Goal: Check status: Check status

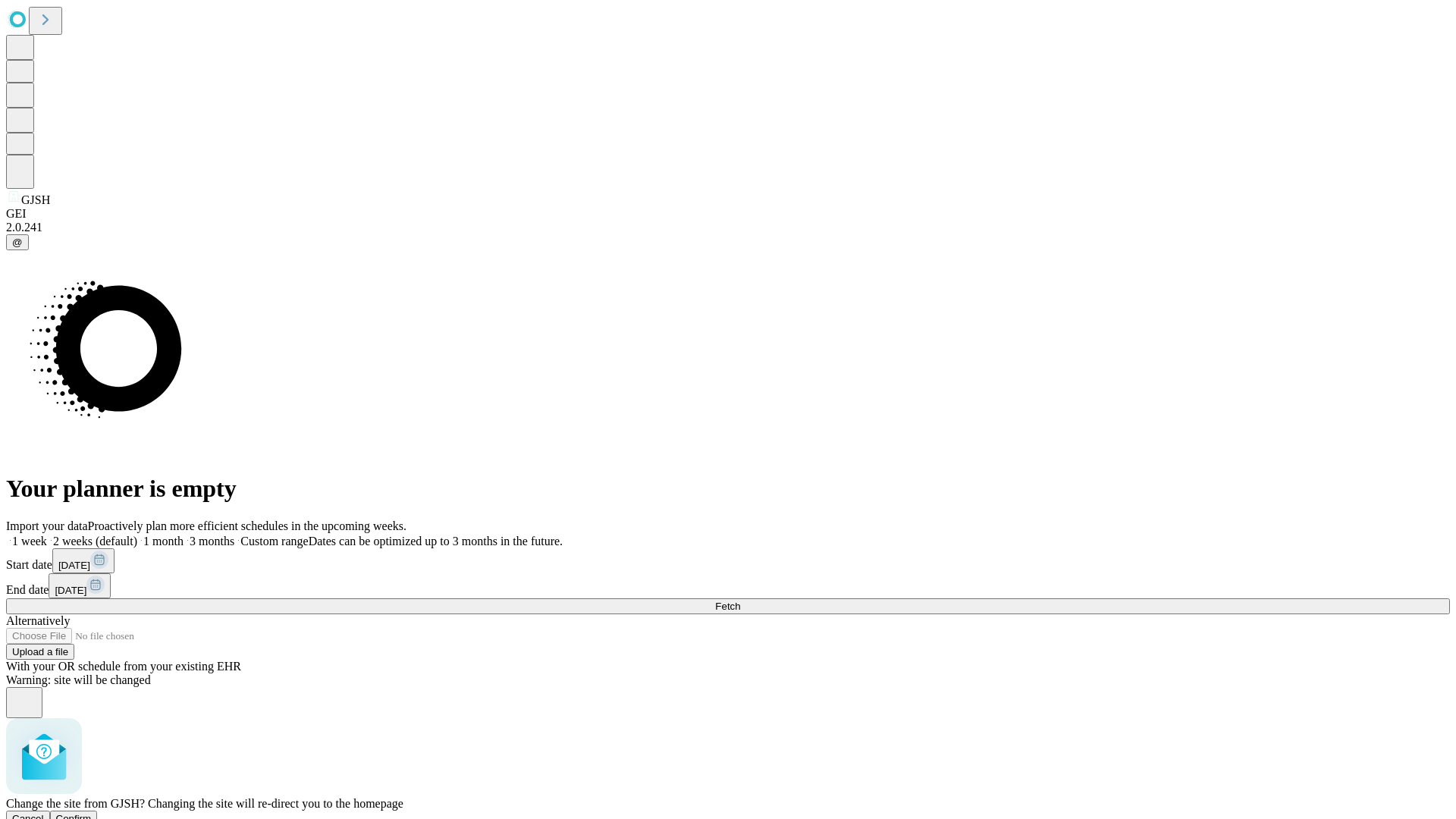
click at [92, 813] on span "Confirm" at bounding box center [74, 819] width 36 height 11
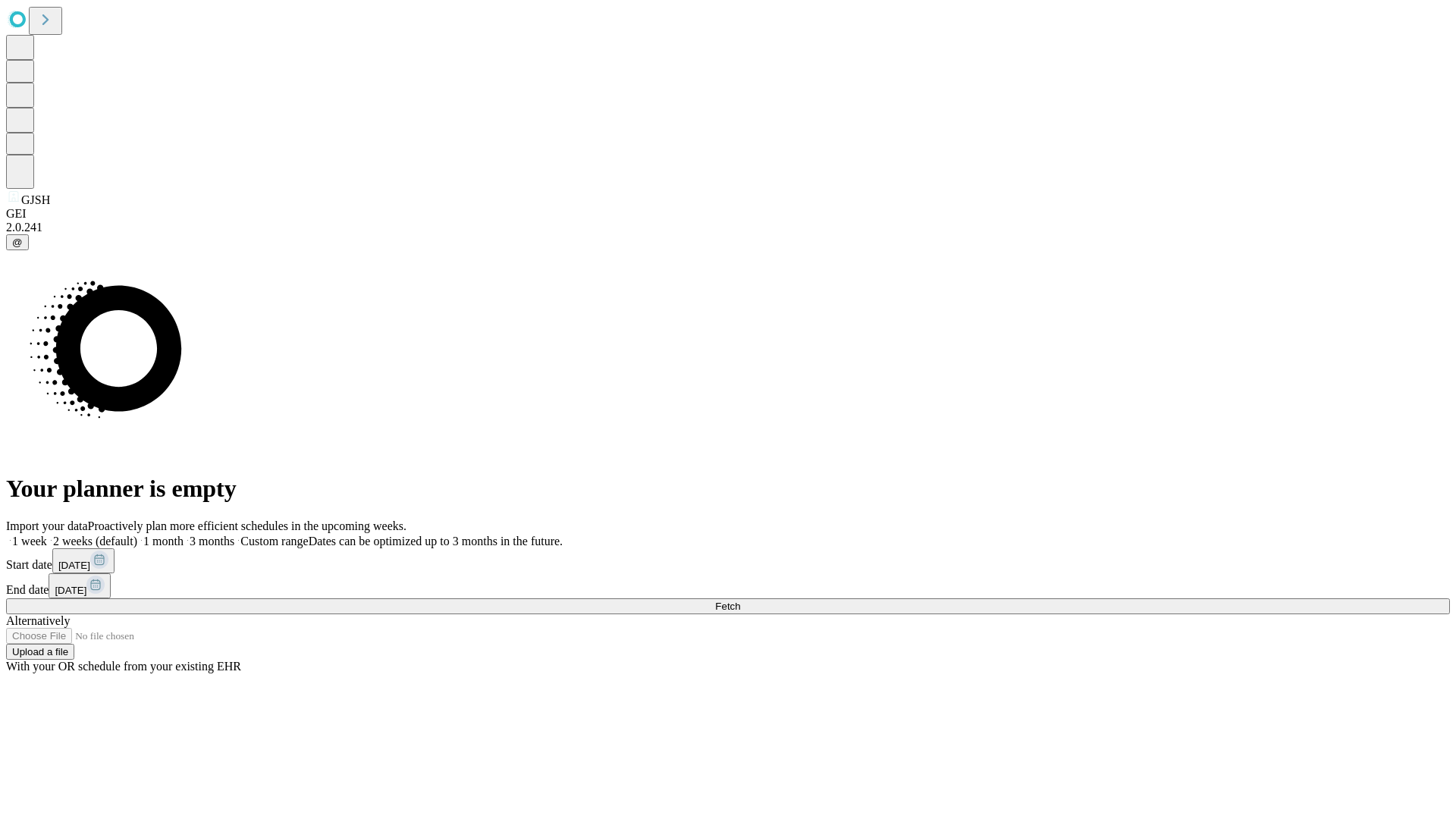
click at [138, 534] on label "2 weeks (default)" at bounding box center [92, 541] width 90 height 13
click at [740, 601] on span "Fetch" at bounding box center [727, 607] width 25 height 11
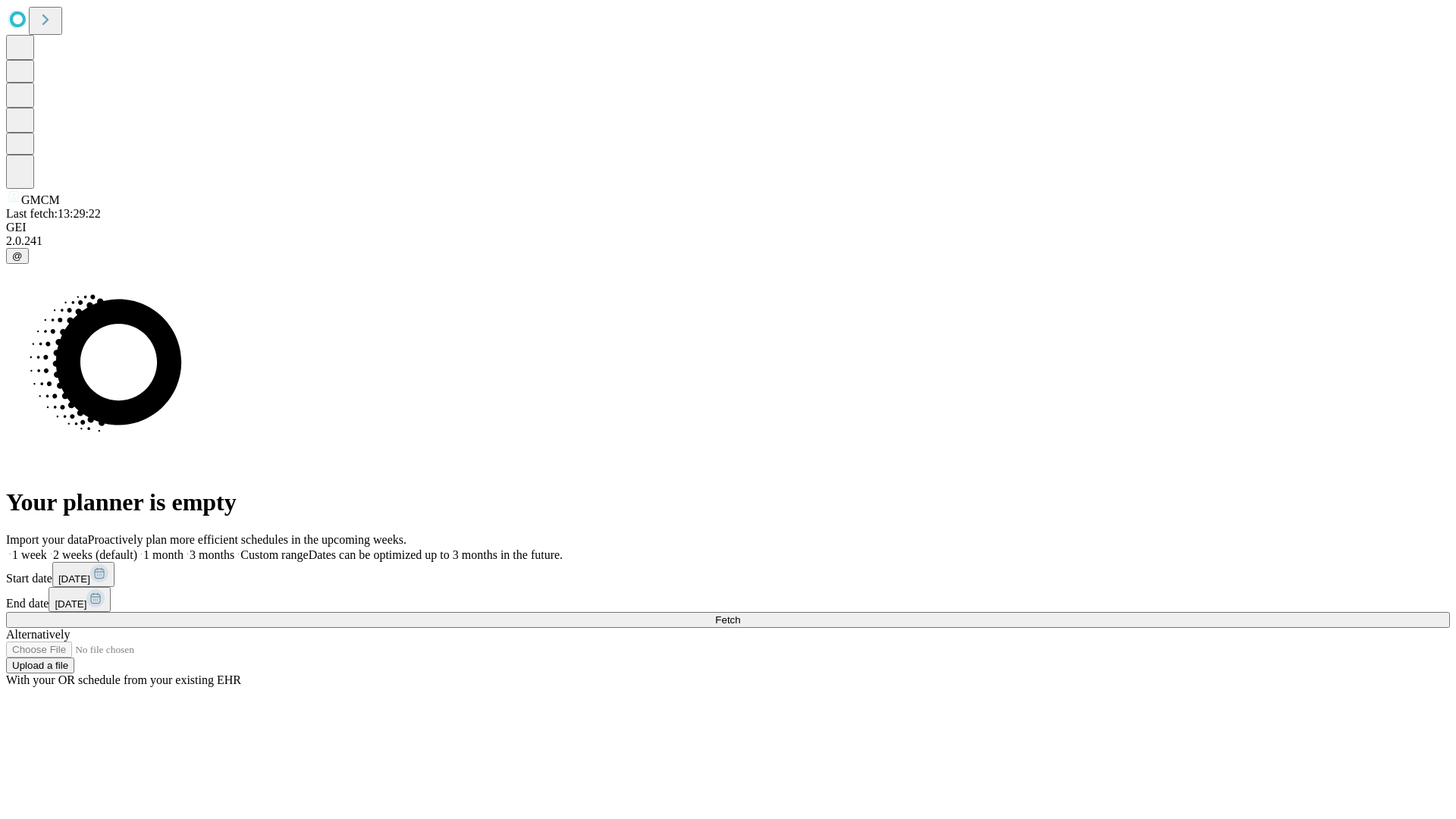
click at [740, 614] on span "Fetch" at bounding box center [727, 620] width 25 height 11
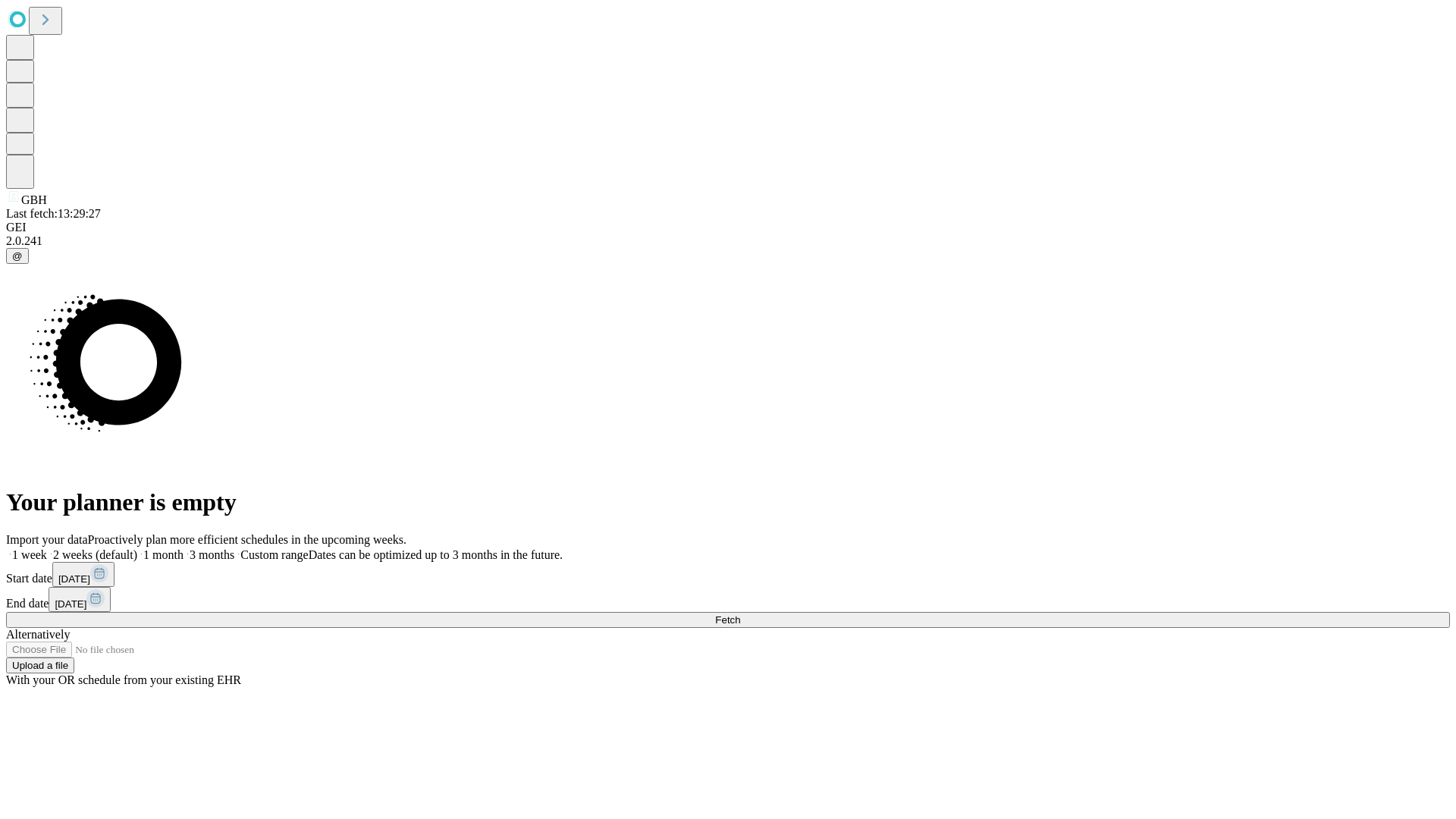
click at [138, 548] on label "2 weeks (default)" at bounding box center [92, 555] width 90 height 13
click at [740, 614] on span "Fetch" at bounding box center [727, 620] width 25 height 11
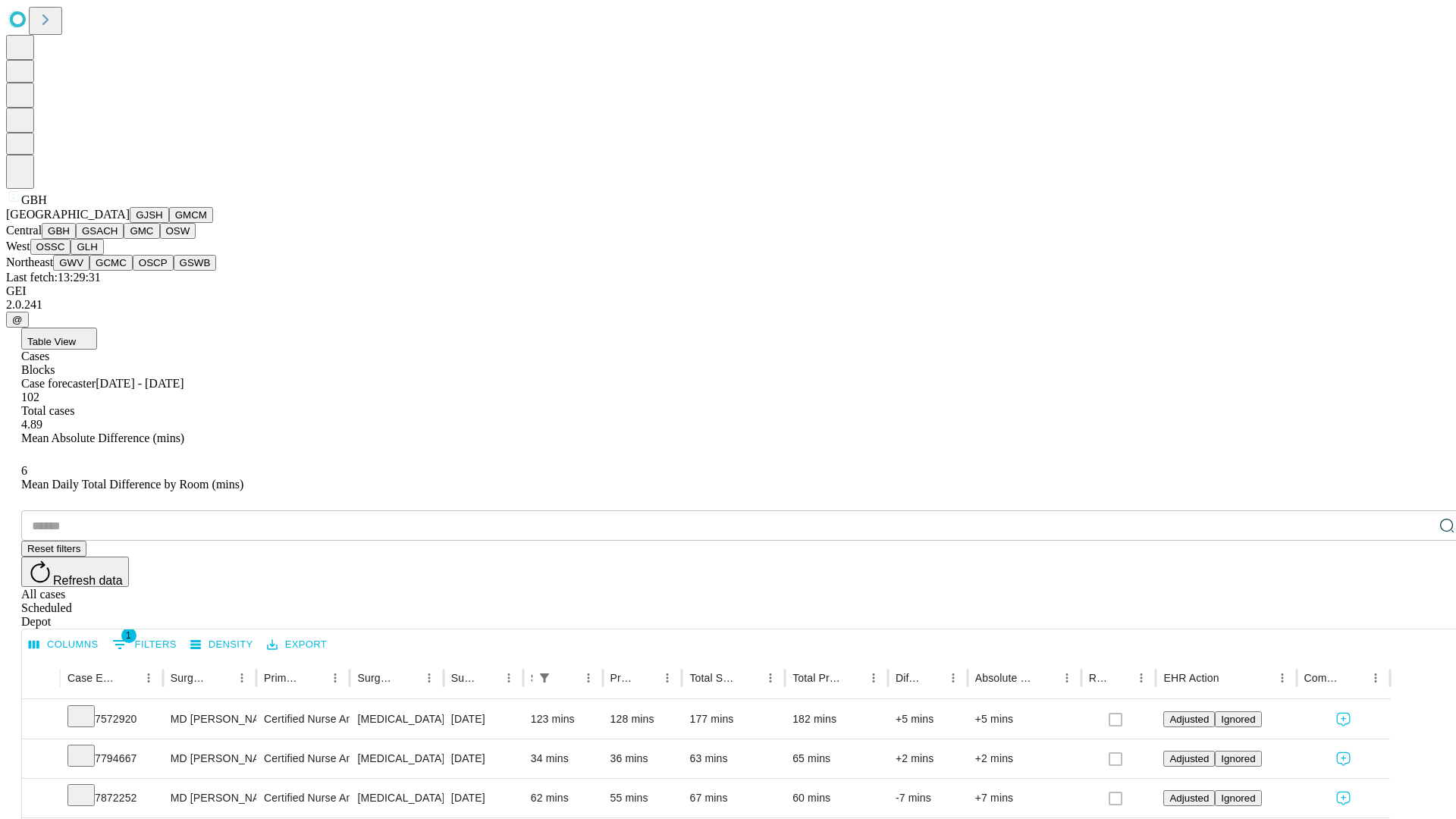
click at [118, 239] on button "GSACH" at bounding box center [99, 230] width 48 height 16
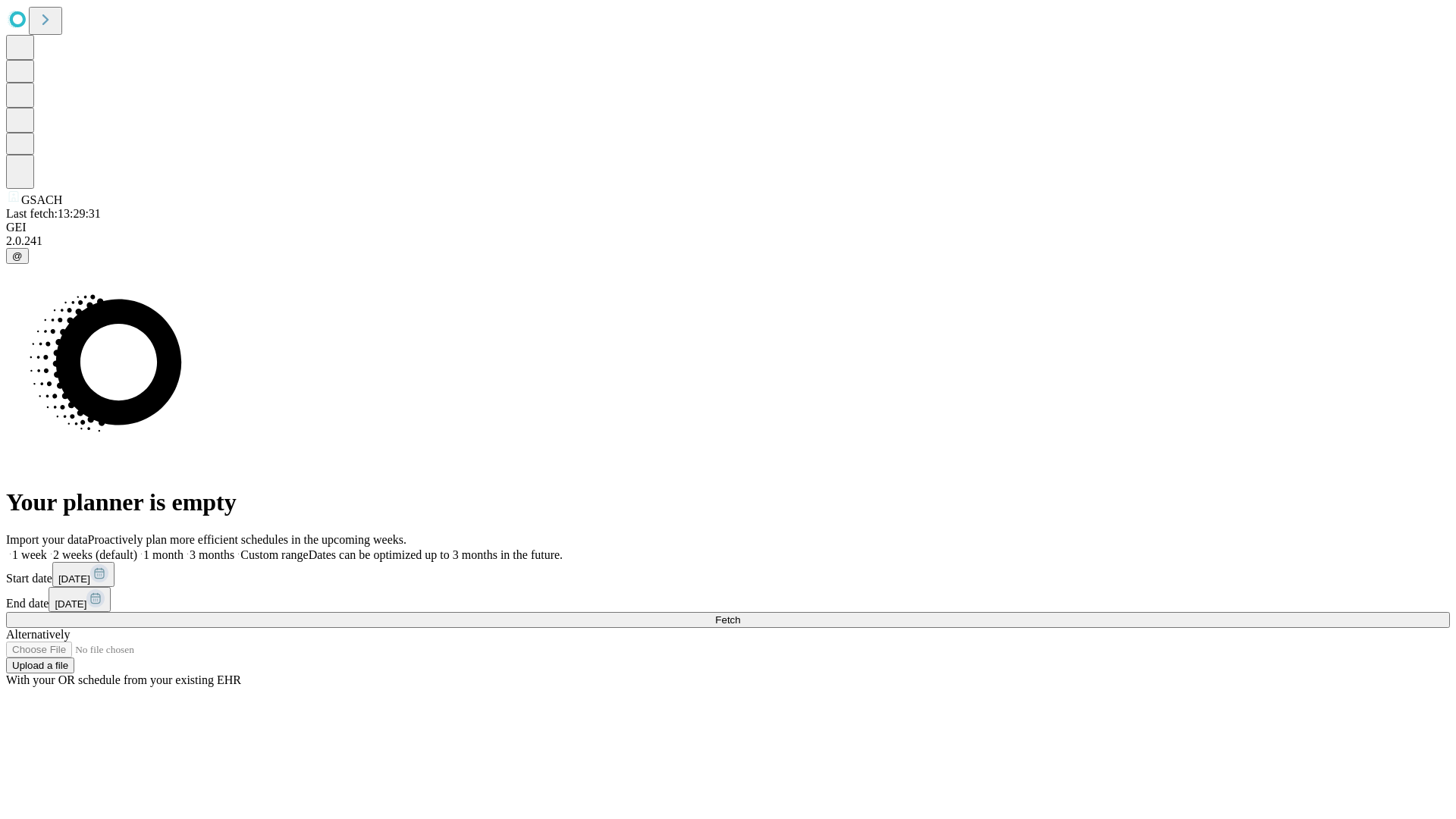
click at [138, 548] on label "2 weeks (default)" at bounding box center [92, 555] width 90 height 13
click at [740, 614] on span "Fetch" at bounding box center [727, 620] width 25 height 11
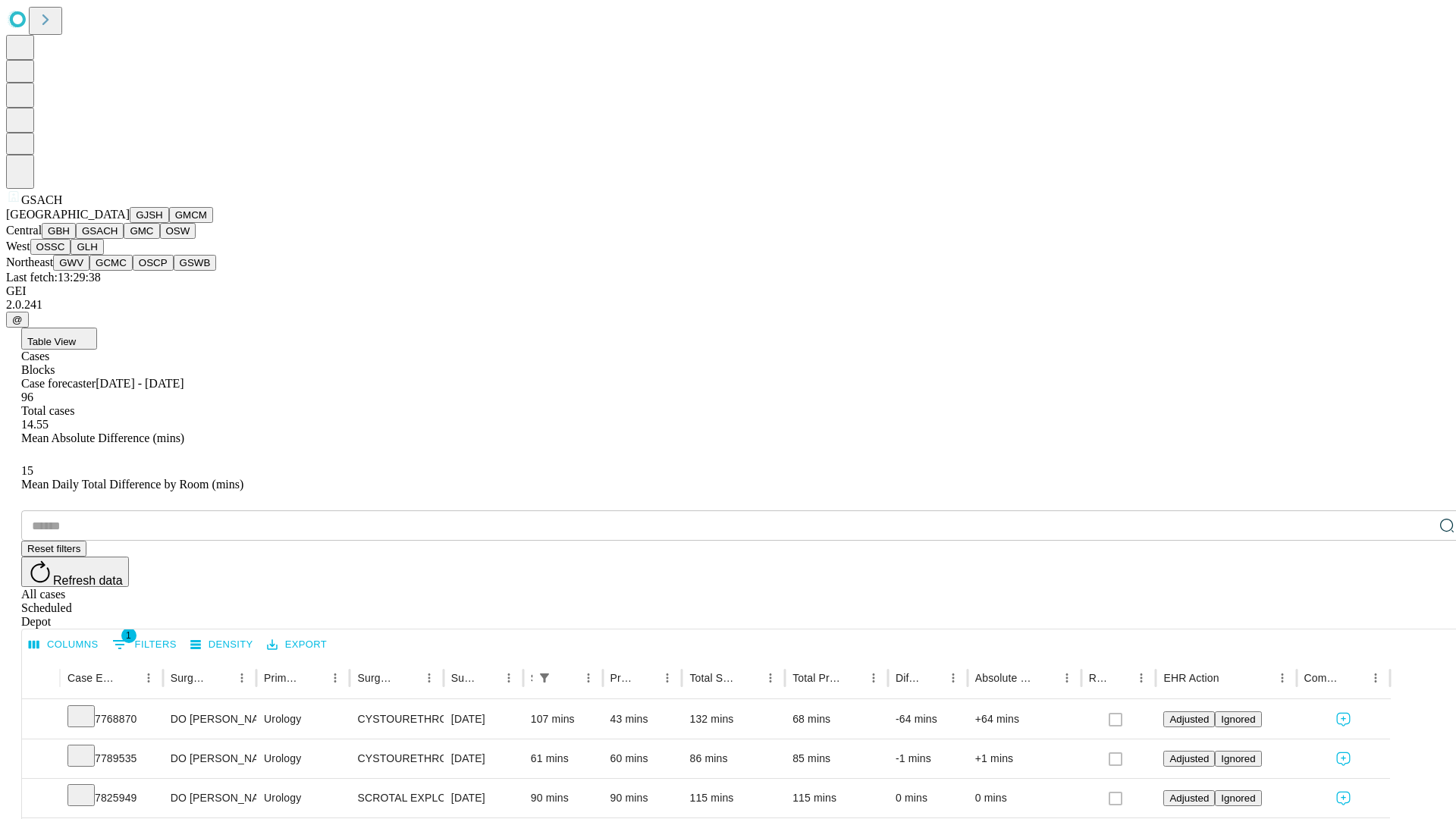
click at [124, 239] on button "GMC" at bounding box center [141, 230] width 36 height 16
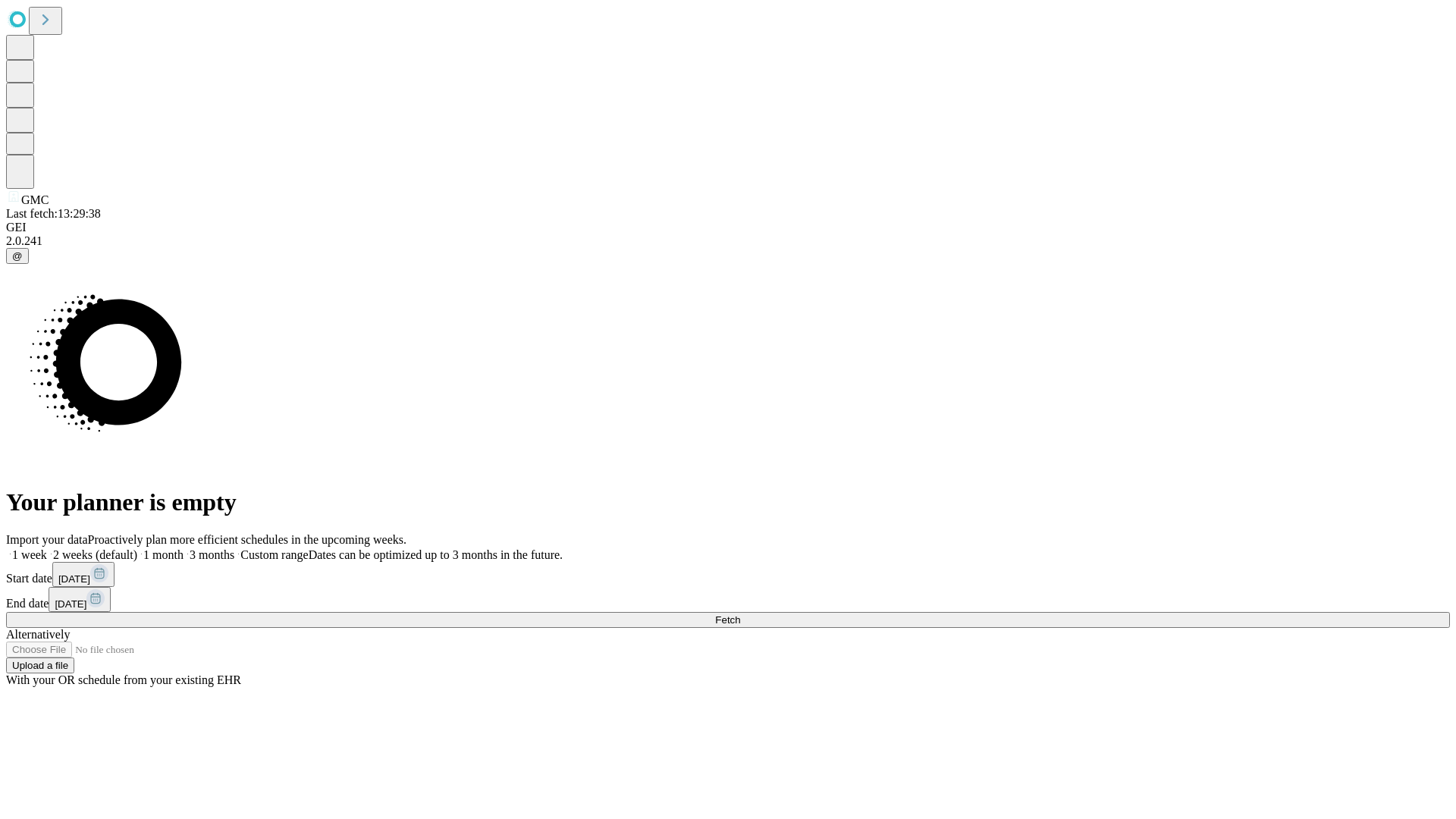
click at [138, 548] on label "2 weeks (default)" at bounding box center [92, 555] width 90 height 13
click at [740, 614] on span "Fetch" at bounding box center [727, 620] width 25 height 11
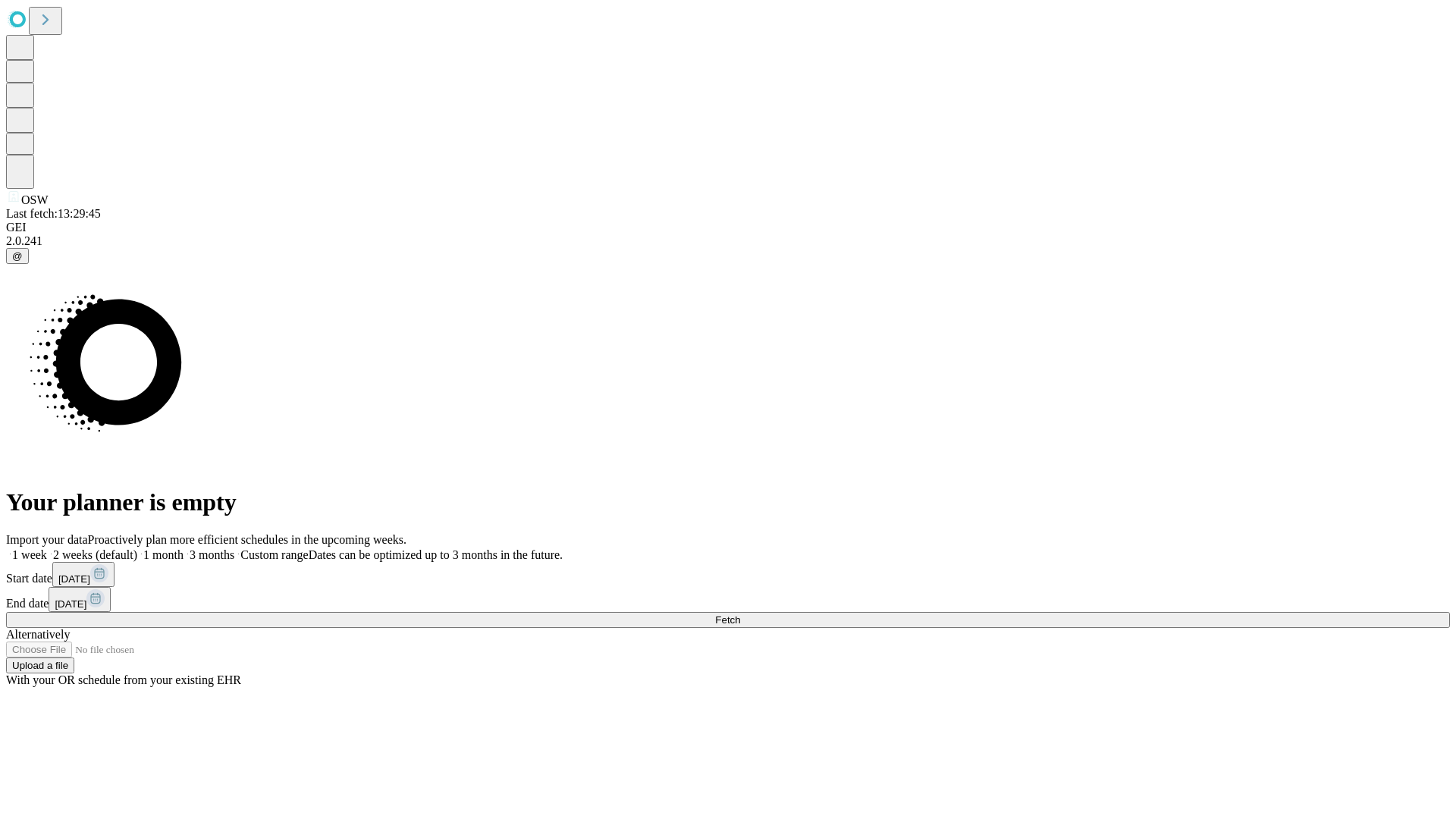
click at [138, 548] on label "2 weeks (default)" at bounding box center [92, 555] width 90 height 13
click at [740, 614] on span "Fetch" at bounding box center [727, 620] width 25 height 11
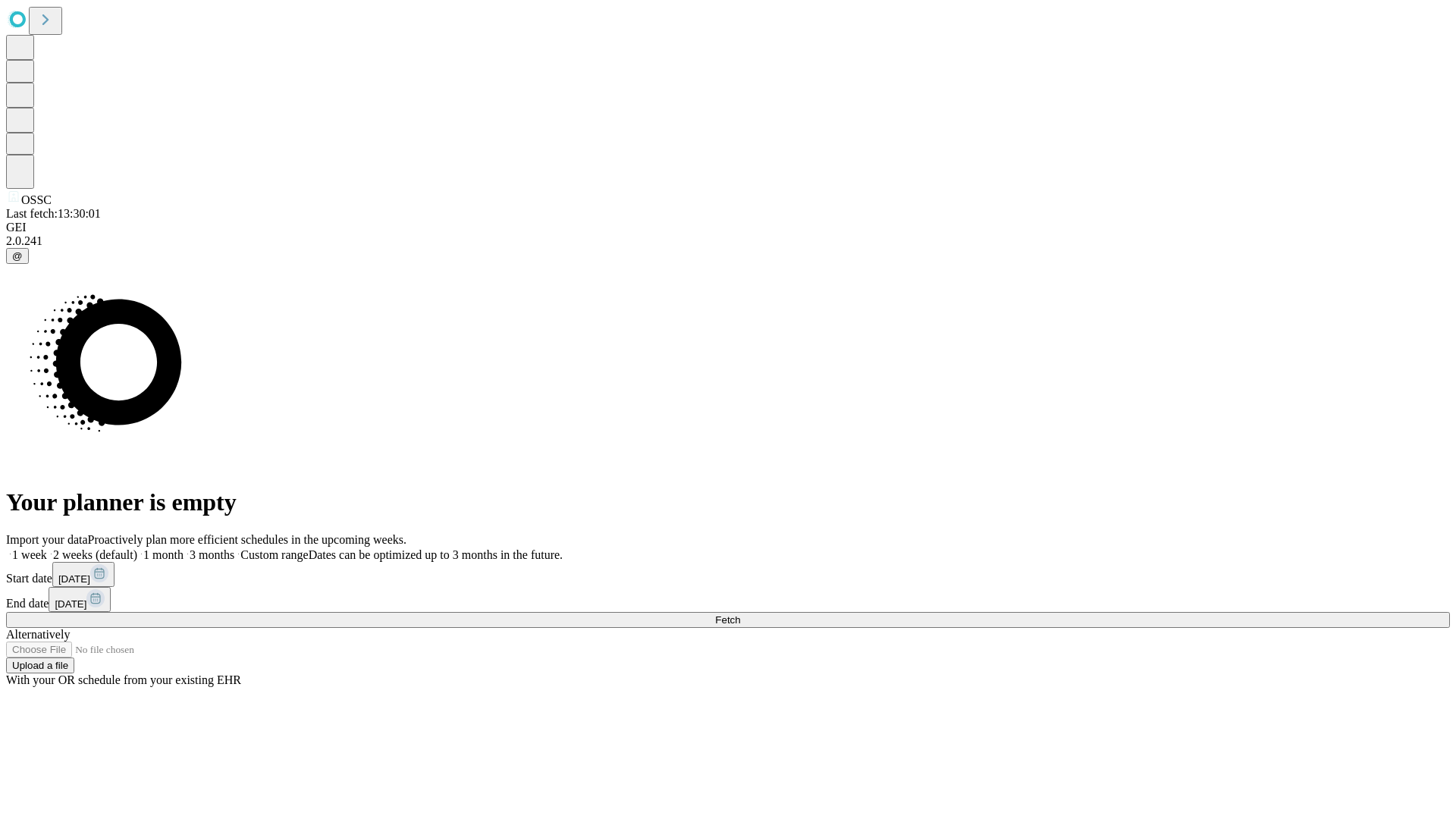
click at [138, 548] on label "2 weeks (default)" at bounding box center [92, 555] width 90 height 13
click at [740, 614] on span "Fetch" at bounding box center [727, 620] width 25 height 11
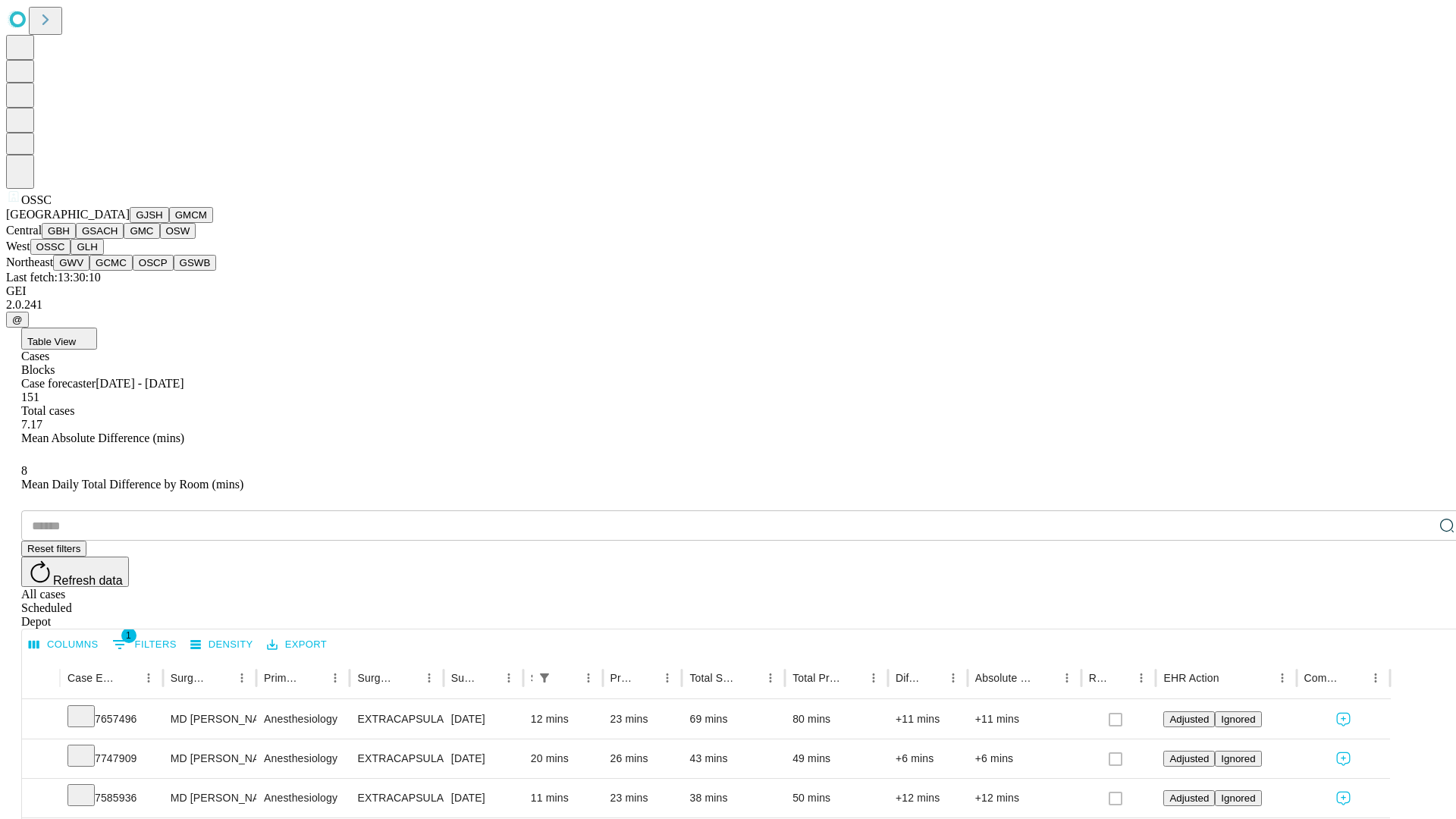
click at [103, 255] on button "GLH" at bounding box center [86, 246] width 33 height 16
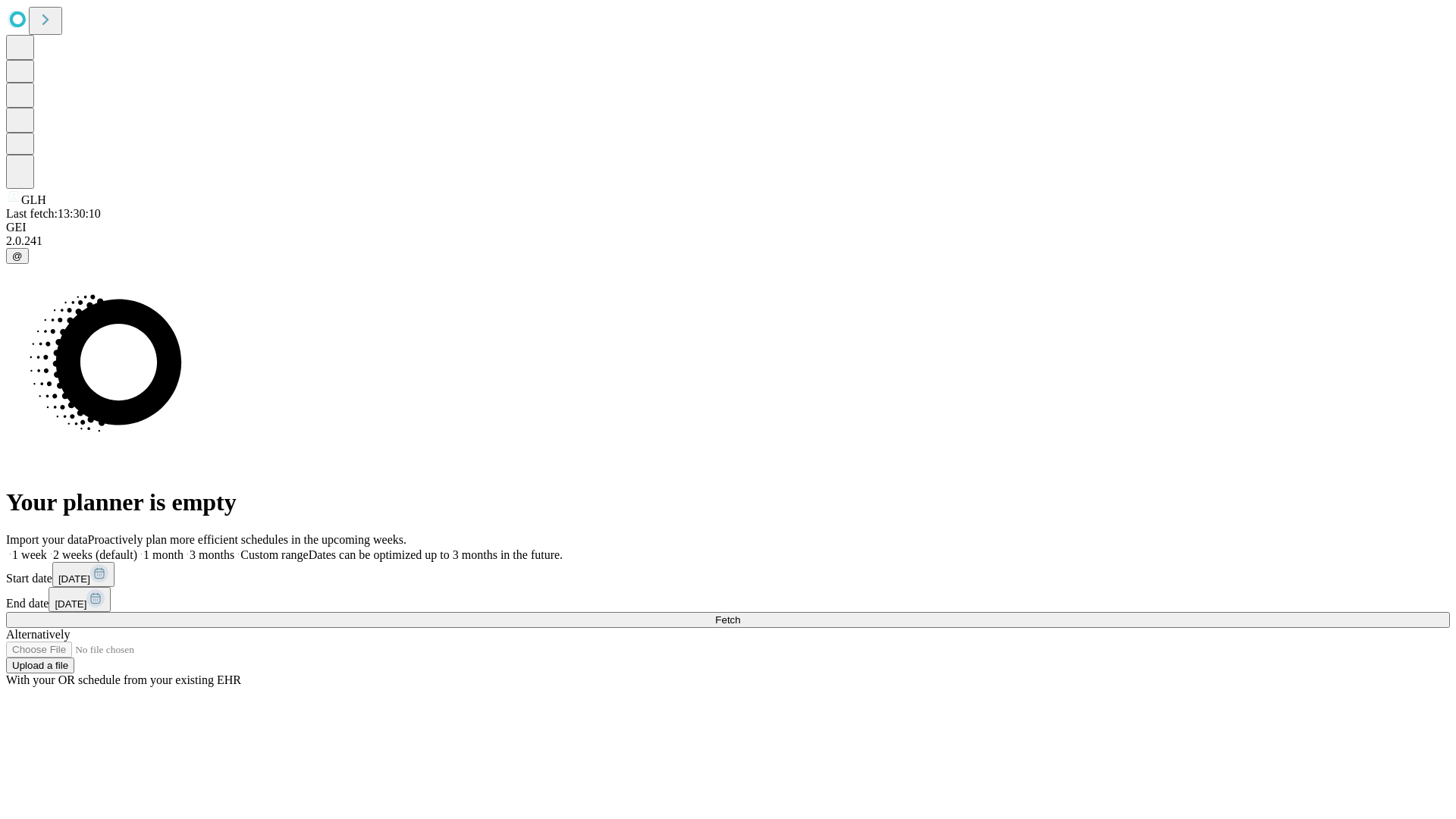
click at [138, 548] on label "2 weeks (default)" at bounding box center [92, 555] width 90 height 13
click at [740, 614] on span "Fetch" at bounding box center [727, 620] width 25 height 11
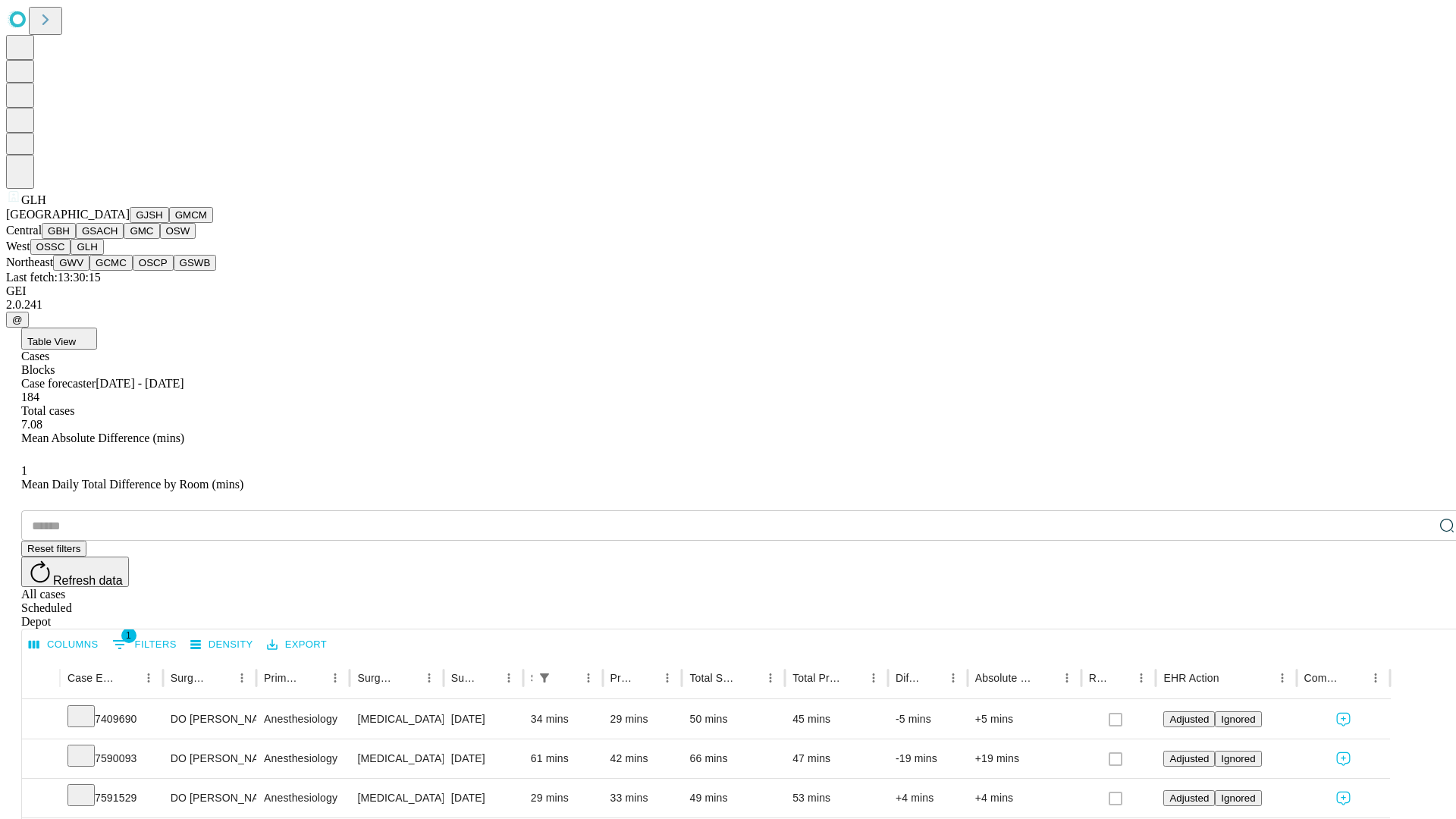
click at [90, 271] on button "GWV" at bounding box center [71, 262] width 36 height 16
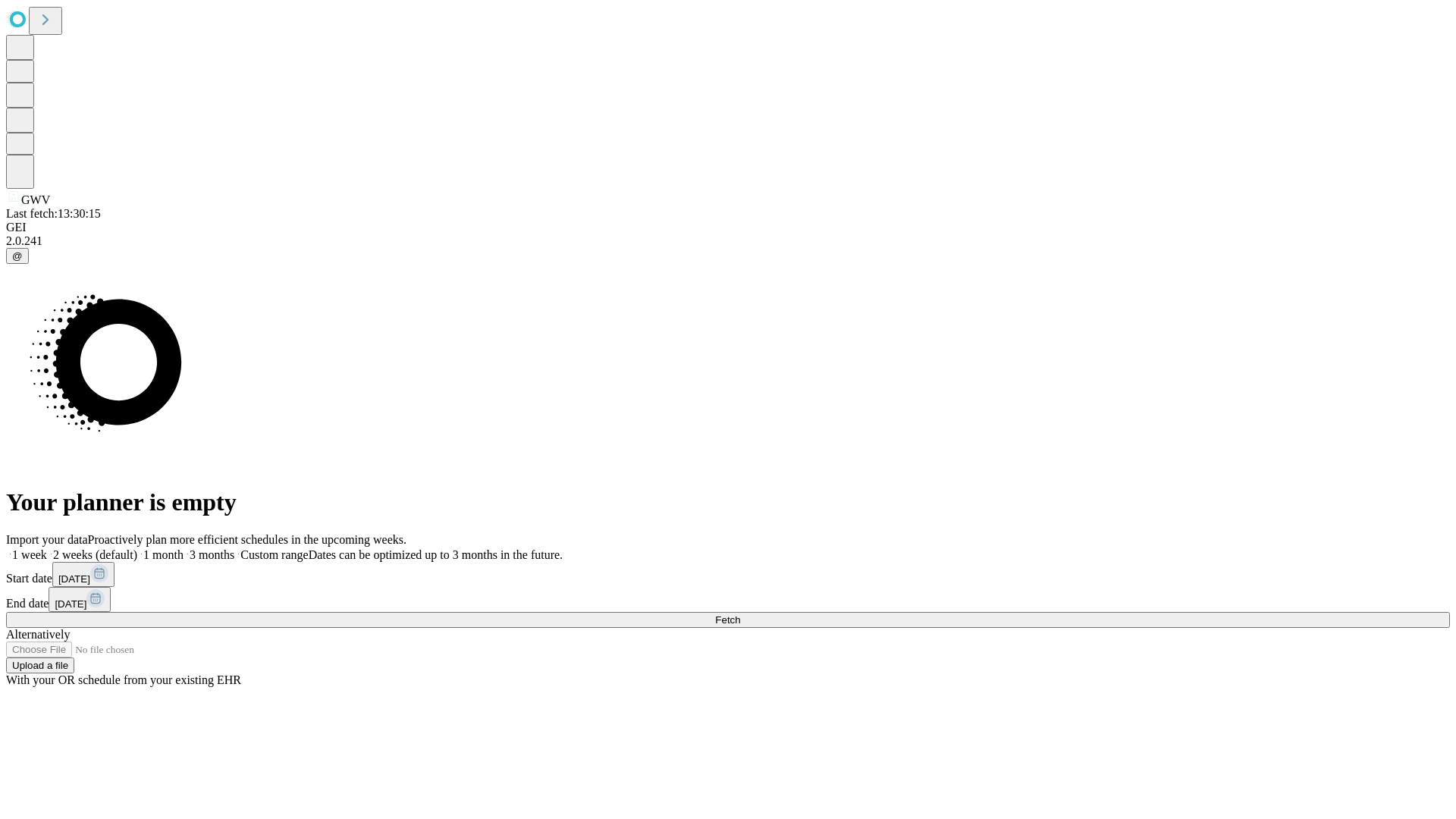
click at [138, 548] on label "2 weeks (default)" at bounding box center [92, 555] width 90 height 13
click at [740, 614] on span "Fetch" at bounding box center [727, 620] width 25 height 11
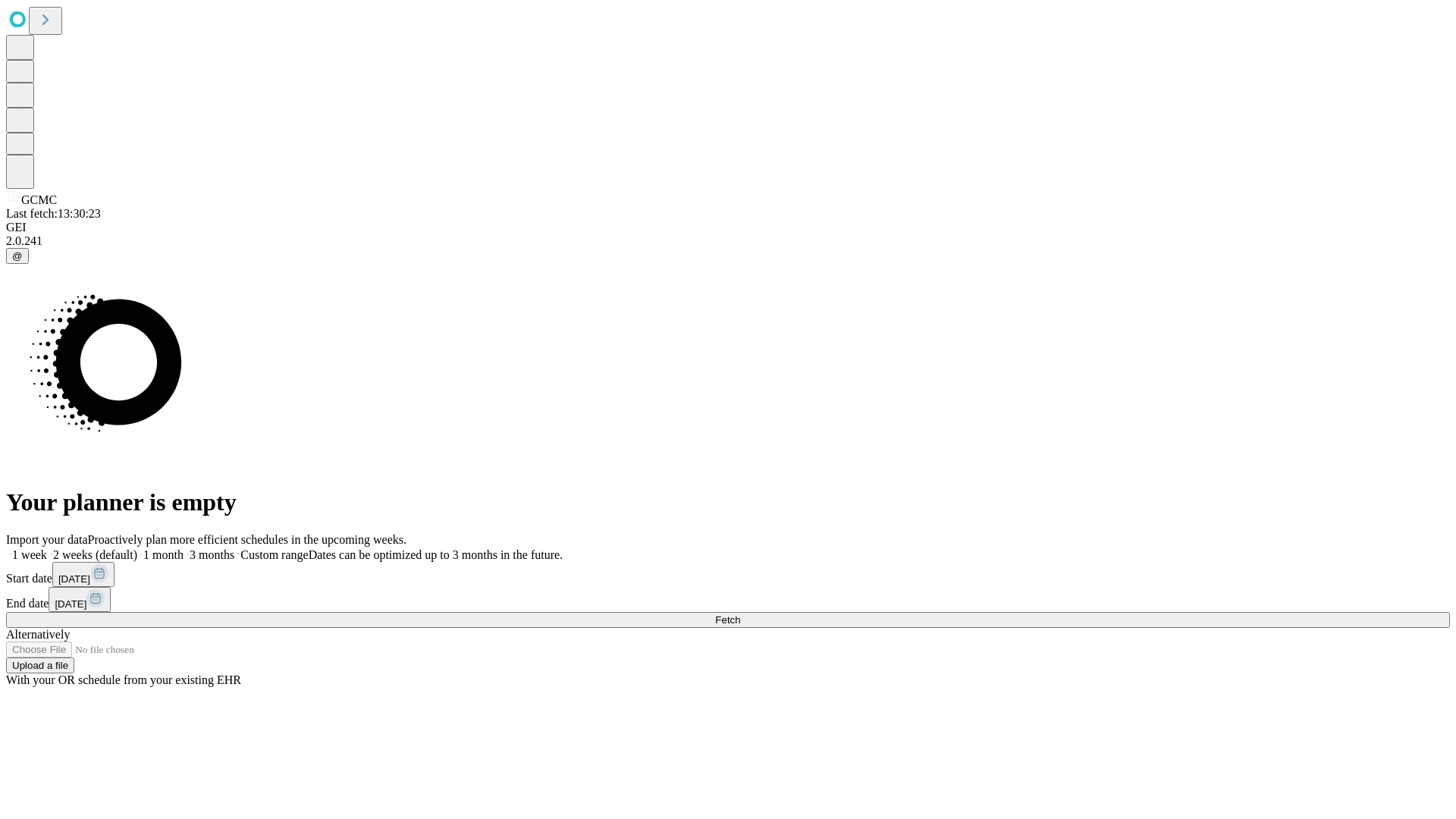
click at [740, 614] on span "Fetch" at bounding box center [727, 620] width 25 height 11
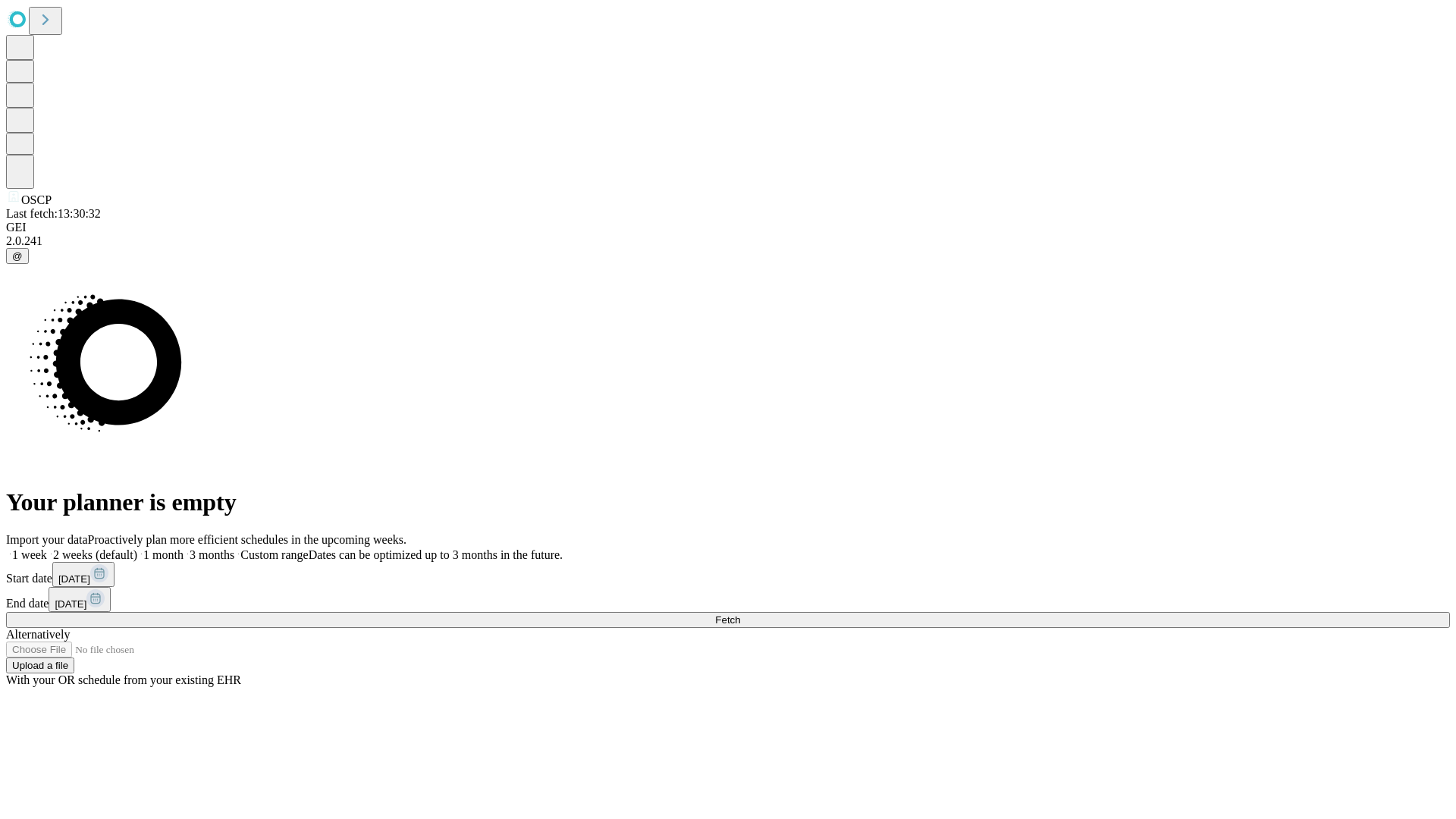
click at [138, 548] on label "2 weeks (default)" at bounding box center [92, 555] width 90 height 13
click at [740, 614] on span "Fetch" at bounding box center [727, 620] width 25 height 11
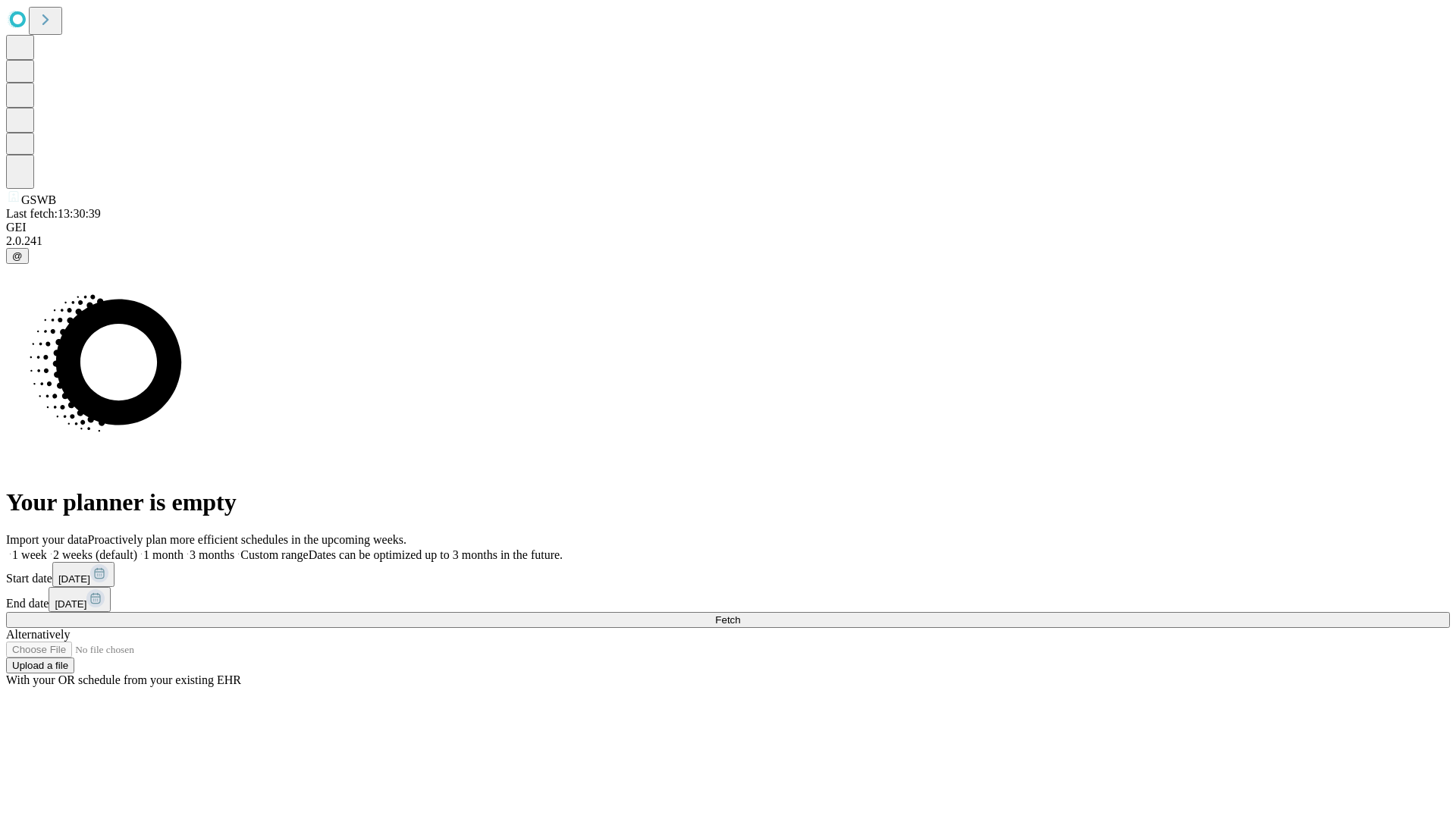
click at [740, 614] on span "Fetch" at bounding box center [727, 620] width 25 height 11
